Goal: Task Accomplishment & Management: Manage account settings

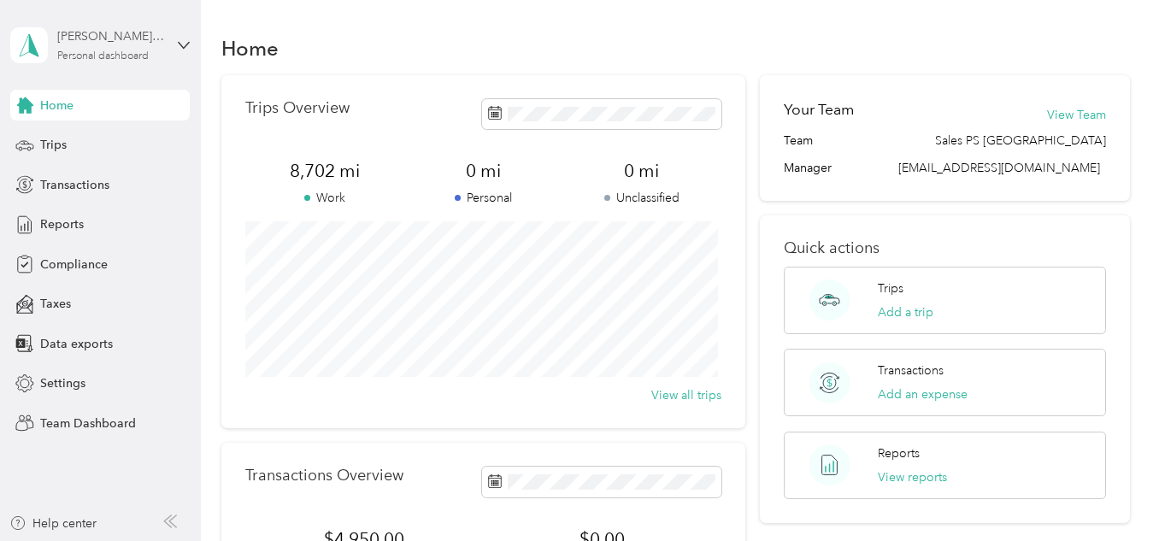
click at [110, 53] on div "Personal dashboard" at bounding box center [102, 56] width 91 height 10
click at [79, 153] on div "Team dashboard Personal dashboard Log out" at bounding box center [191, 174] width 336 height 108
click at [91, 57] on div "Personal dashboard" at bounding box center [102, 56] width 91 height 10
click at [79, 138] on div "Team dashboard" at bounding box center [71, 141] width 91 height 18
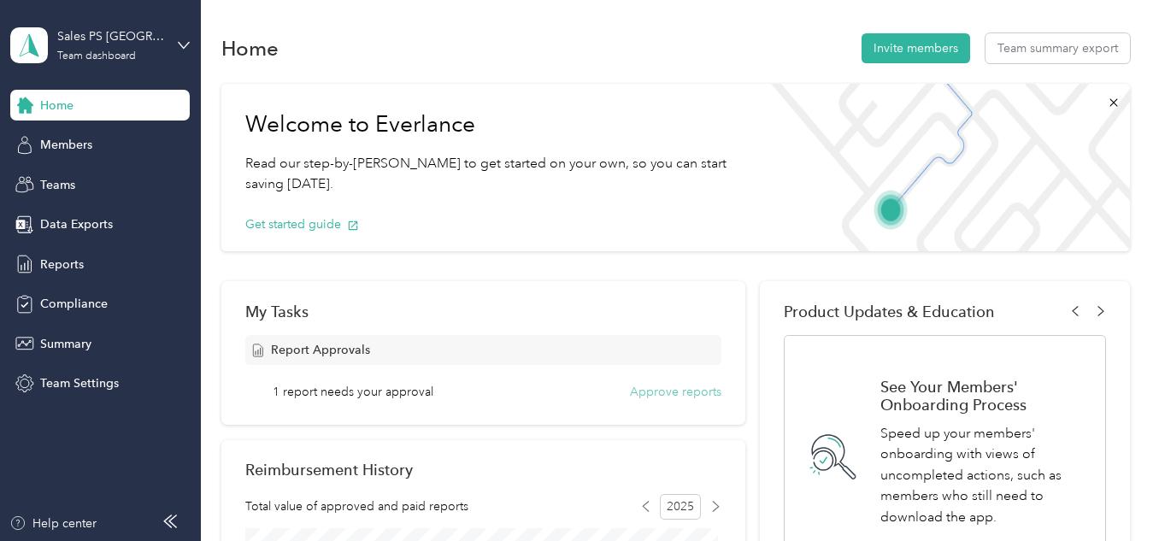
click at [648, 384] on button "Approve reports" at bounding box center [675, 392] width 91 height 18
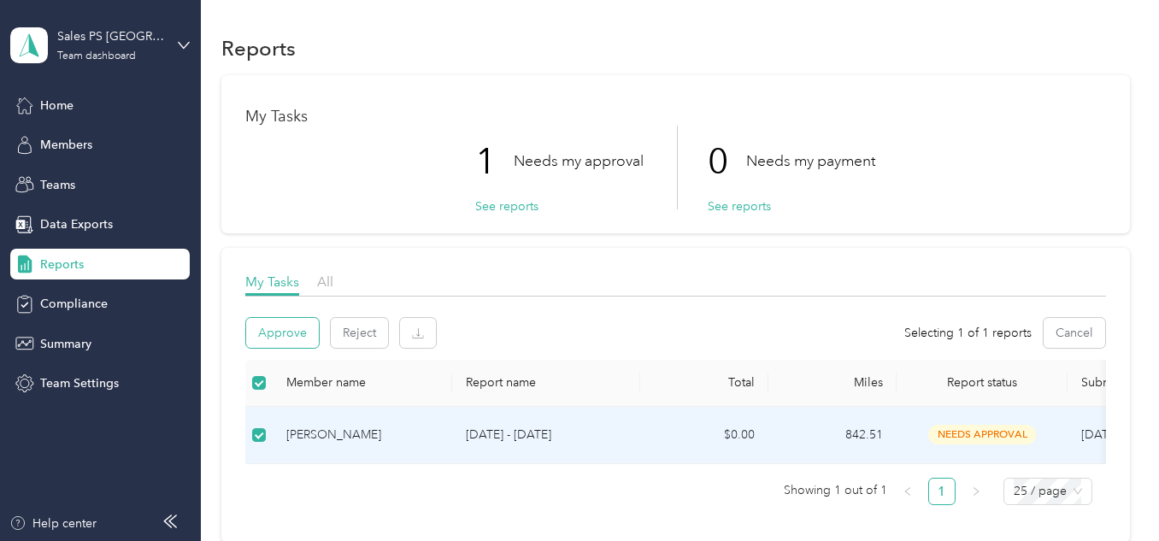
click at [279, 329] on button "Approve" at bounding box center [282, 333] width 73 height 30
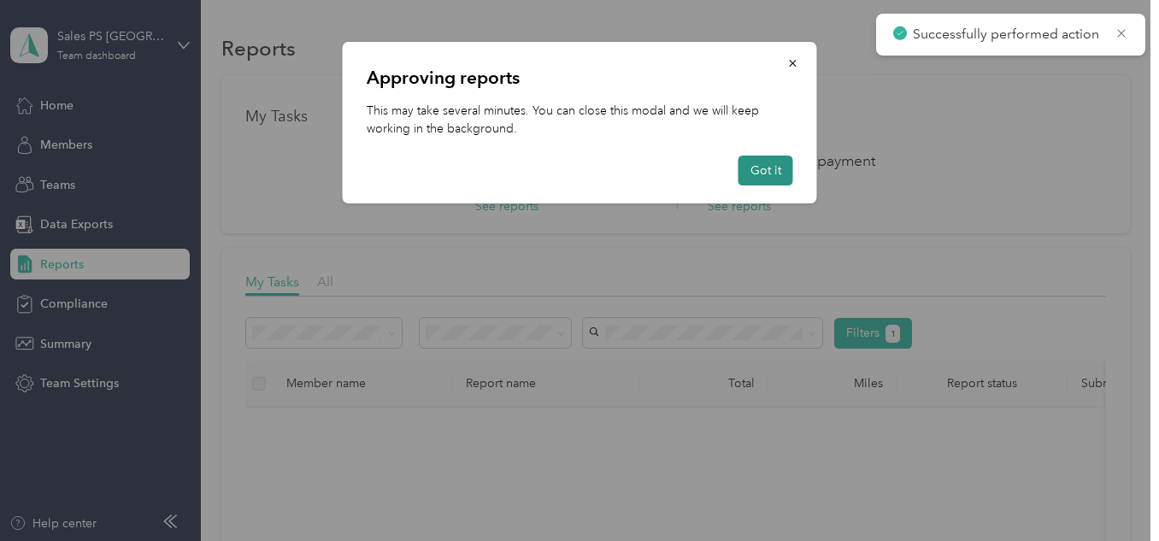
click at [768, 177] on button "Got it" at bounding box center [765, 171] width 55 height 30
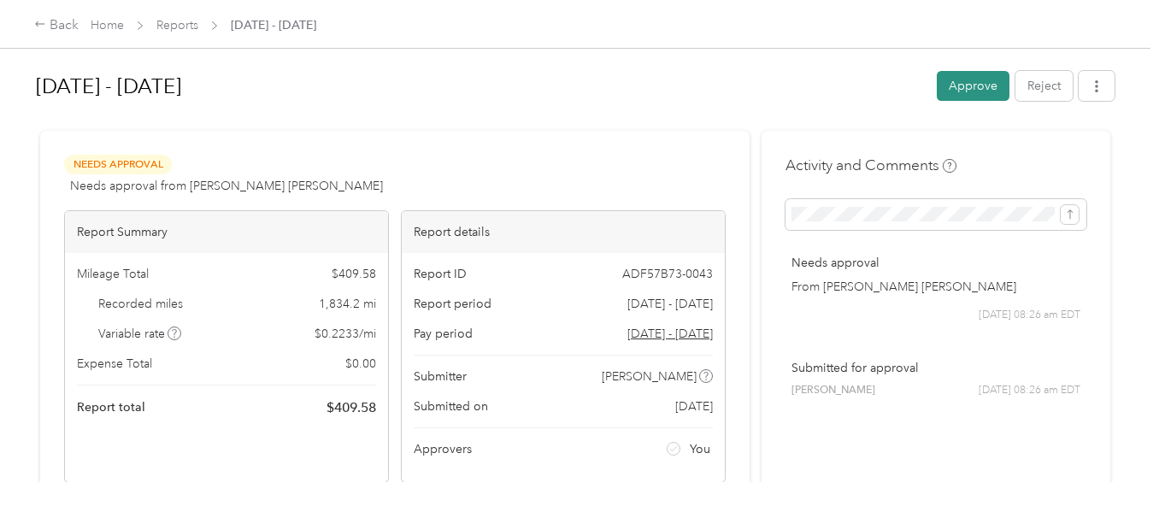
click at [964, 87] on button "Approve" at bounding box center [972, 86] width 73 height 30
